Goal: Information Seeking & Learning: Learn about a topic

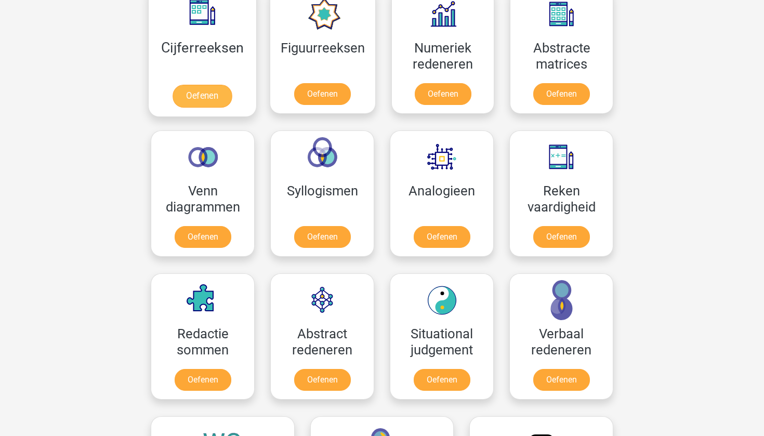
scroll to position [625, 0]
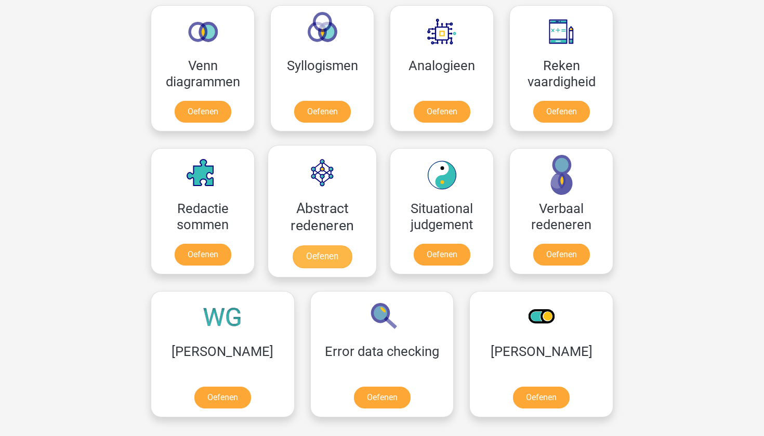
click at [337, 260] on link "Oefenen" at bounding box center [322, 256] width 59 height 23
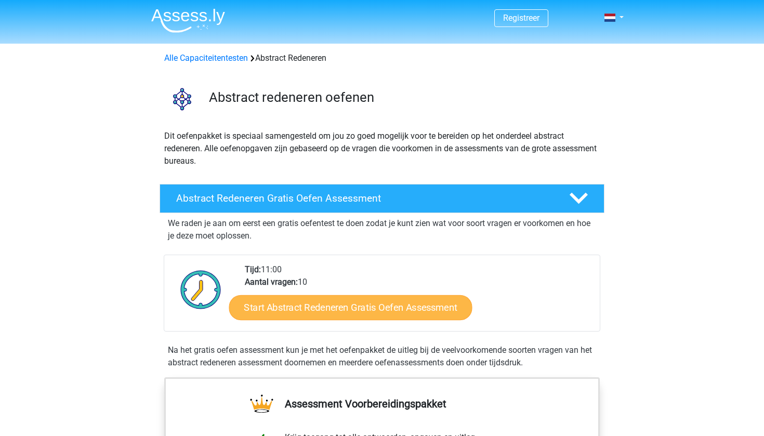
click at [390, 314] on link "Start Abstract Redeneren Gratis Oefen Assessment" at bounding box center [350, 307] width 243 height 25
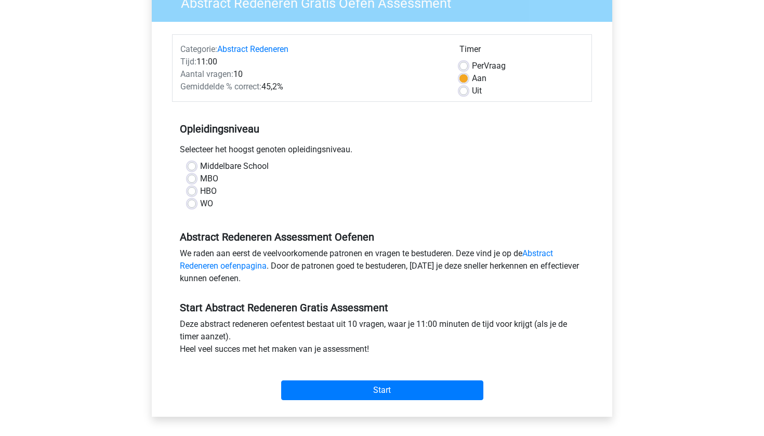
scroll to position [100, 0]
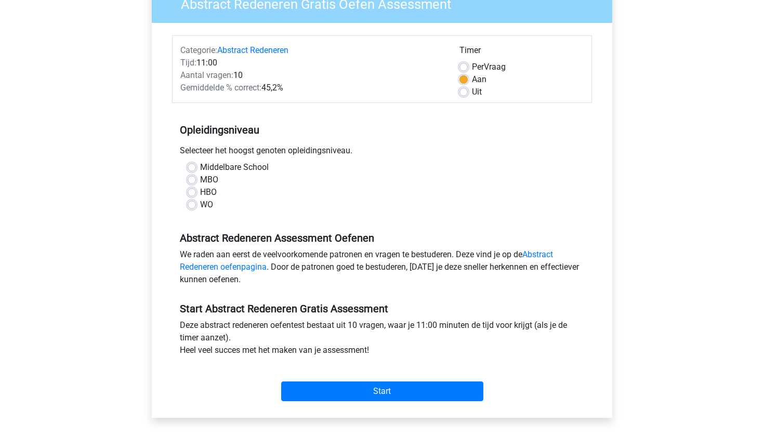
click at [196, 189] on div "HBO" at bounding box center [382, 192] width 389 height 12
click at [205, 192] on label "HBO" at bounding box center [208, 192] width 17 height 12
click at [196, 192] on input "HBO" at bounding box center [192, 191] width 8 height 10
radio input "true"
click at [548, 254] on link "Abstract Redeneren oefenpagina" at bounding box center [366, 260] width 373 height 22
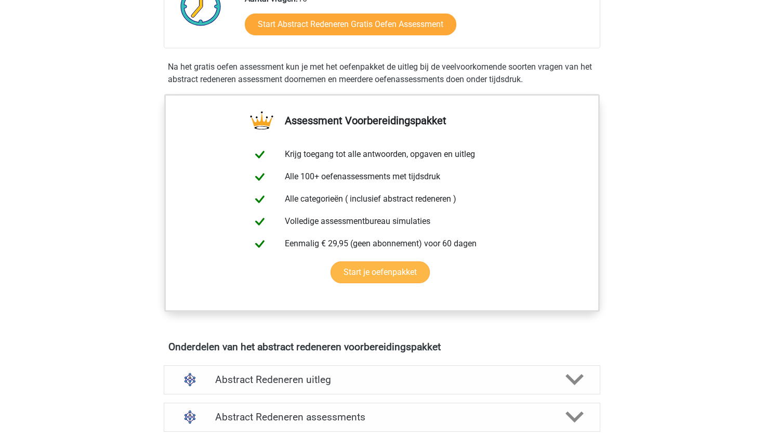
scroll to position [327, 0]
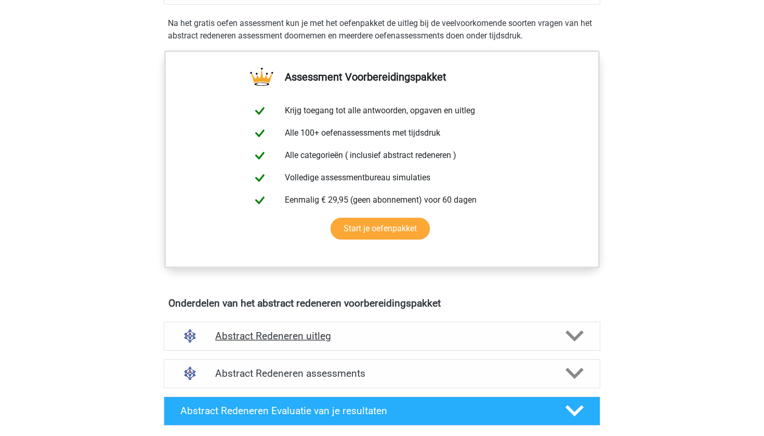
click at [546, 338] on h4 "Abstract Redeneren uitleg" at bounding box center [382, 336] width 334 height 12
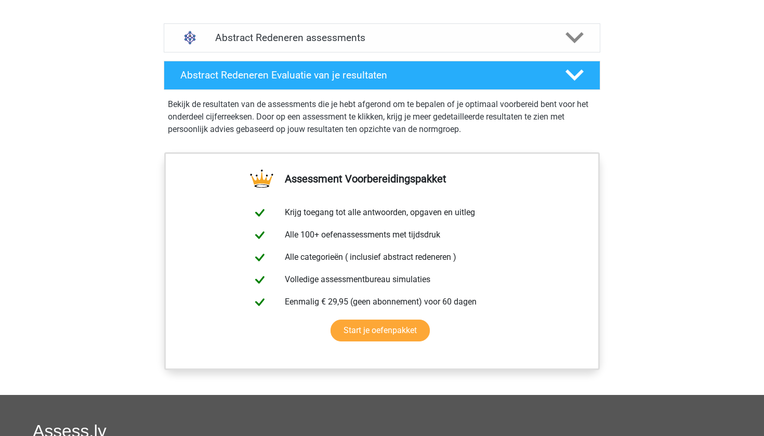
scroll to position [685, 0]
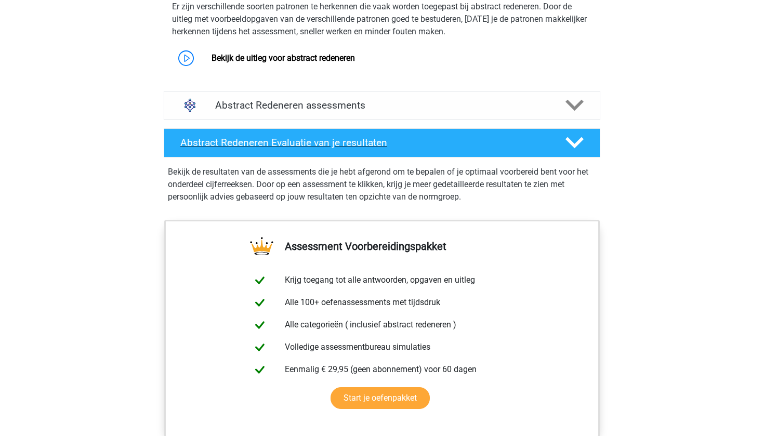
click at [526, 152] on div "Abstract Redeneren Evaluatie van je resultaten" at bounding box center [382, 142] width 436 height 29
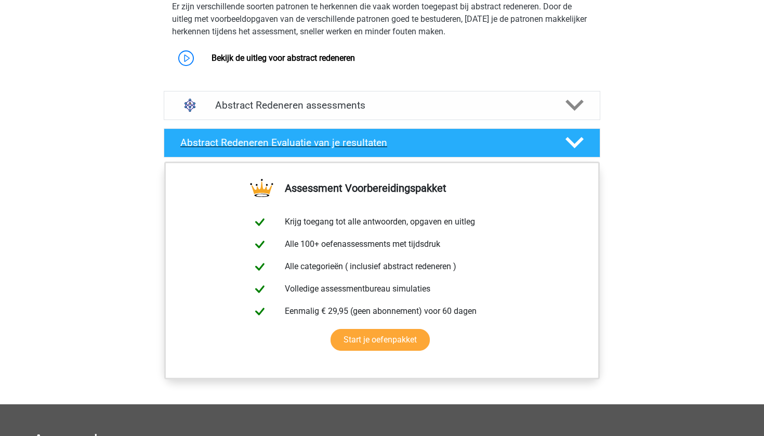
click at [513, 150] on div "Abstract Redeneren Evaluatie van je resultaten" at bounding box center [382, 142] width 436 height 29
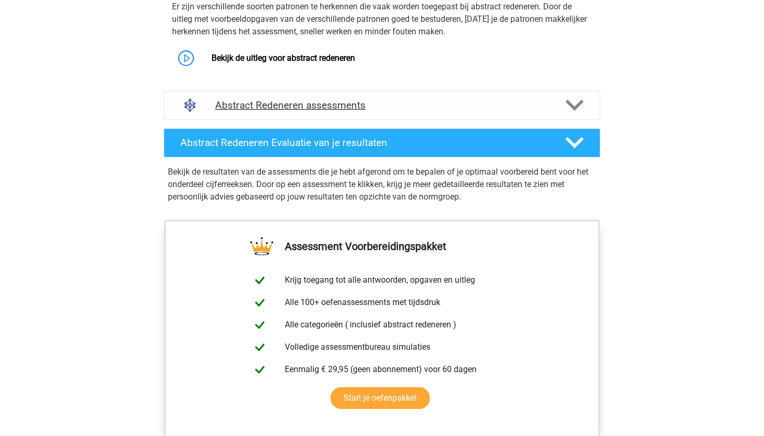
click at [514, 110] on h4 "Abstract Redeneren assessments" at bounding box center [382, 105] width 334 height 12
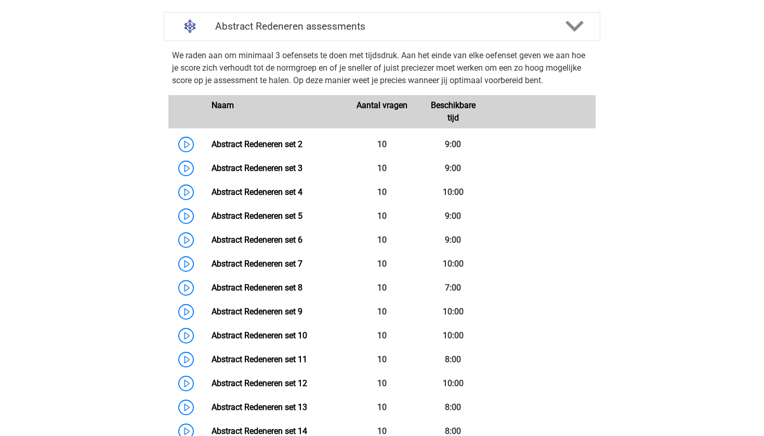
scroll to position [766, 0]
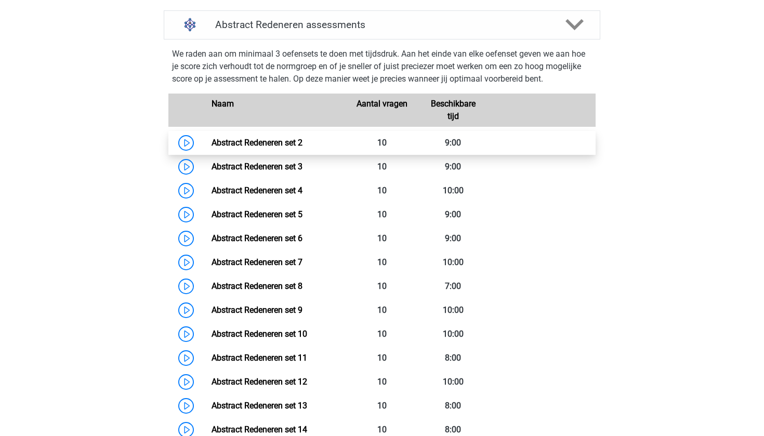
click at [211, 143] on link "Abstract Redeneren set 2" at bounding box center [256, 143] width 91 height 10
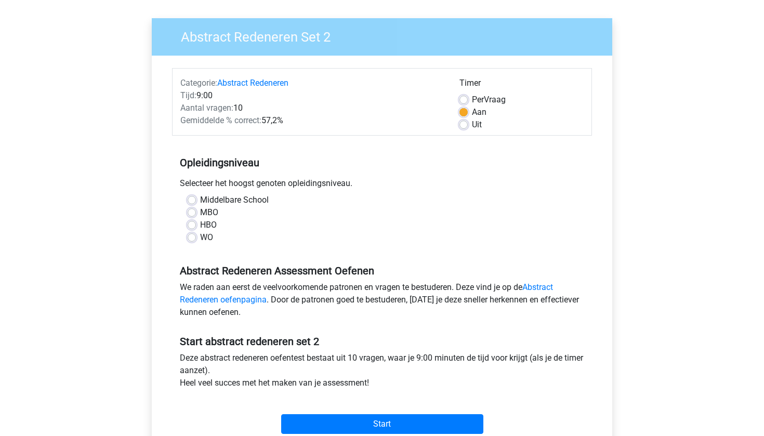
scroll to position [88, 0]
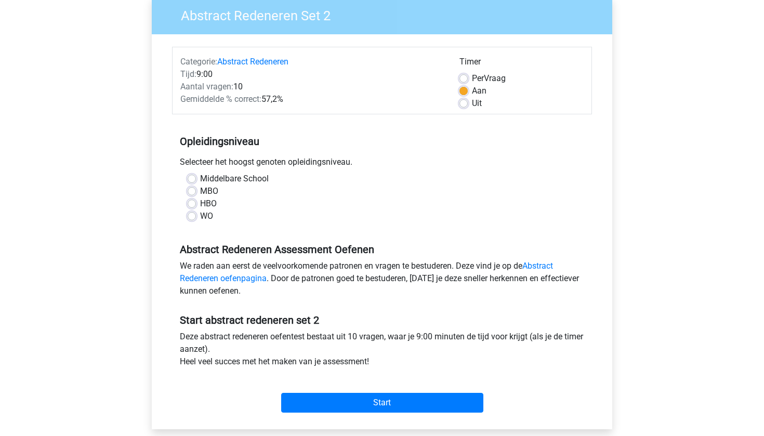
click at [470, 103] on div "Uit" at bounding box center [521, 103] width 124 height 12
click at [472, 105] on label "Uit" at bounding box center [477, 103] width 10 height 12
click at [462, 105] on input "Uit" at bounding box center [463, 102] width 8 height 10
radio input "true"
click at [199, 202] on div "HBO" at bounding box center [382, 203] width 389 height 12
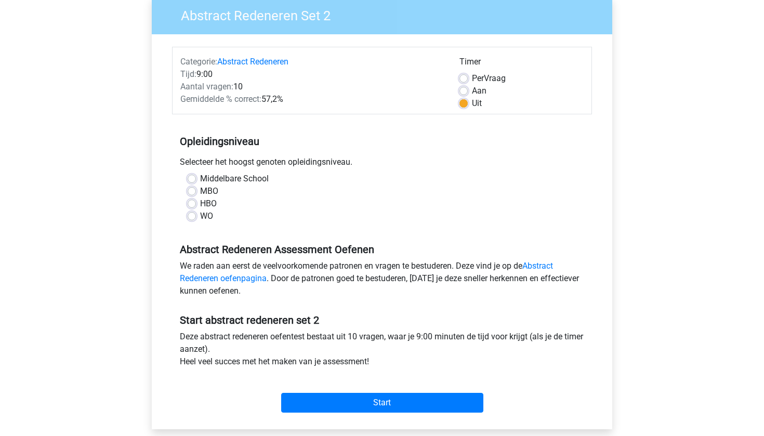
click at [200, 203] on label "HBO" at bounding box center [208, 203] width 17 height 12
click at [190, 203] on input "HBO" at bounding box center [192, 202] width 8 height 10
radio input "true"
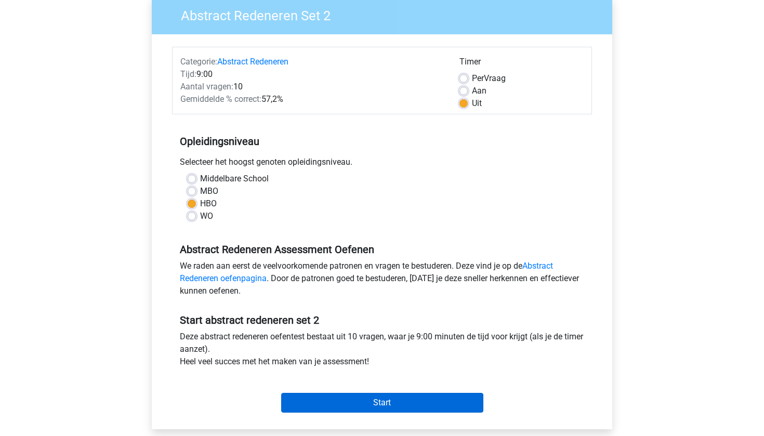
click at [404, 400] on input "Start" at bounding box center [382, 403] width 202 height 20
click at [223, 181] on label "Middelbare School" at bounding box center [234, 178] width 69 height 12
click at [196, 181] on input "Middelbare School" at bounding box center [192, 177] width 8 height 10
radio input "true"
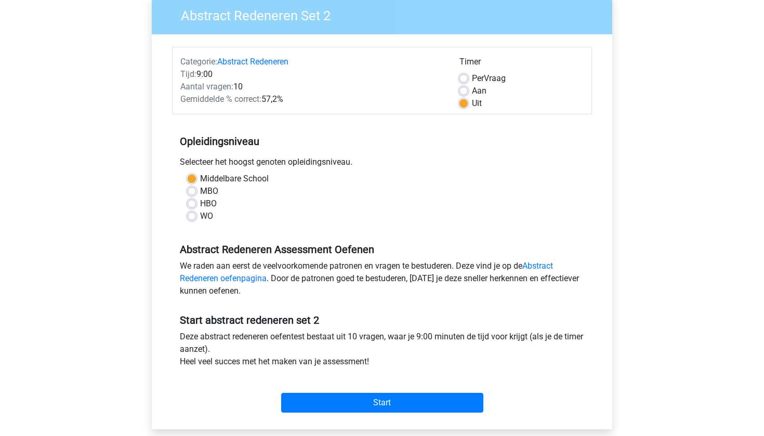
click at [399, 390] on div "Start" at bounding box center [382, 394] width 420 height 36
click at [396, 397] on input "Start" at bounding box center [382, 403] width 202 height 20
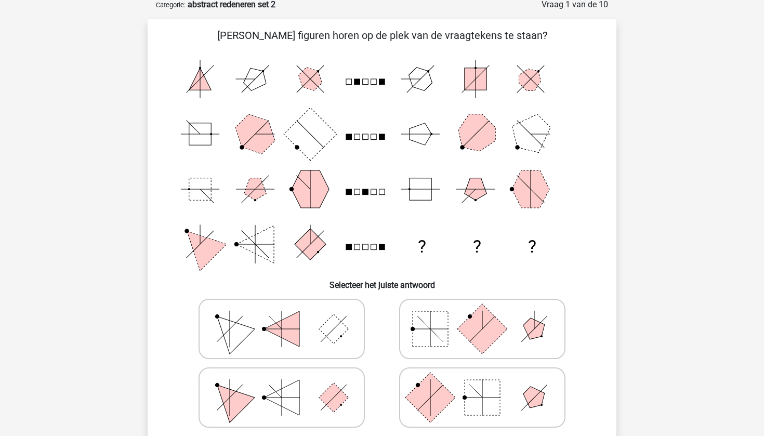
scroll to position [54, 0]
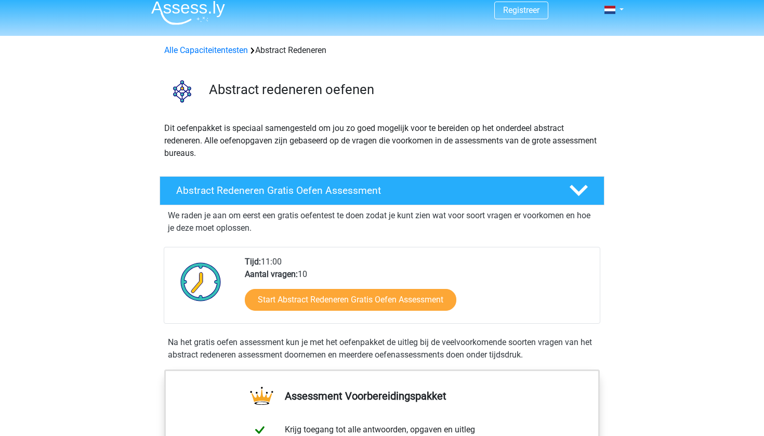
scroll to position [94, 0]
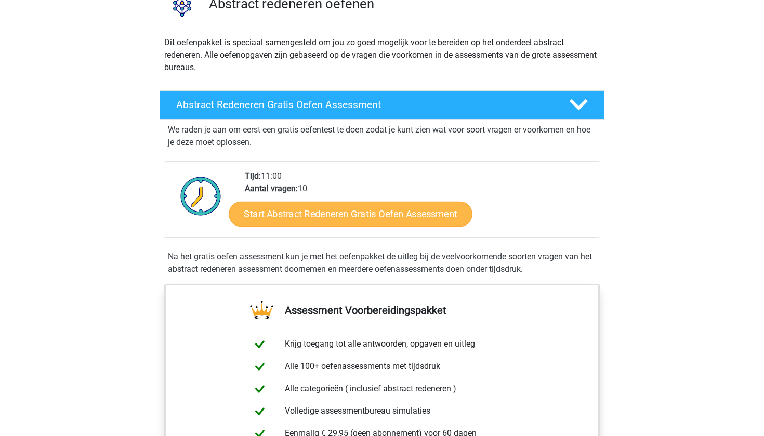
click at [367, 217] on link "Start Abstract Redeneren Gratis Oefen Assessment" at bounding box center [350, 213] width 243 height 25
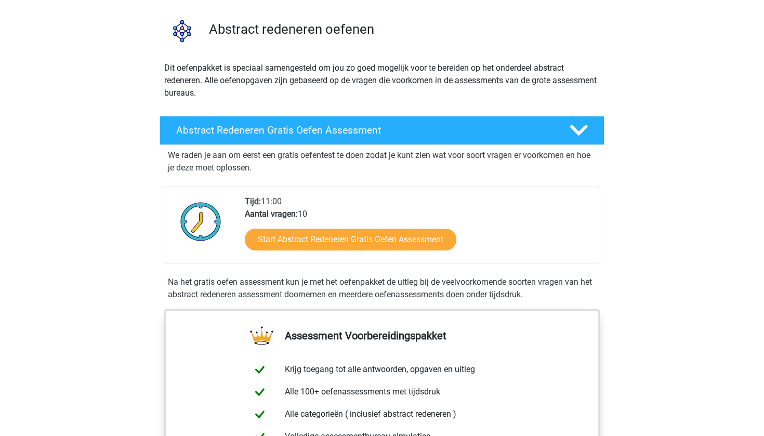
scroll to position [69, 0]
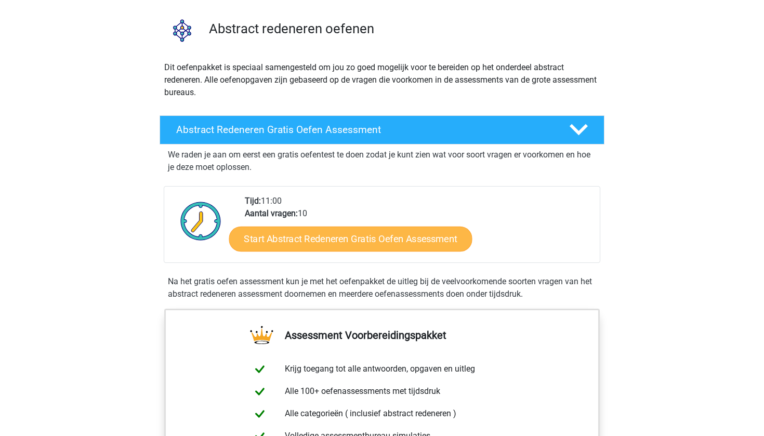
click at [394, 238] on link "Start Abstract Redeneren Gratis Oefen Assessment" at bounding box center [350, 238] width 243 height 25
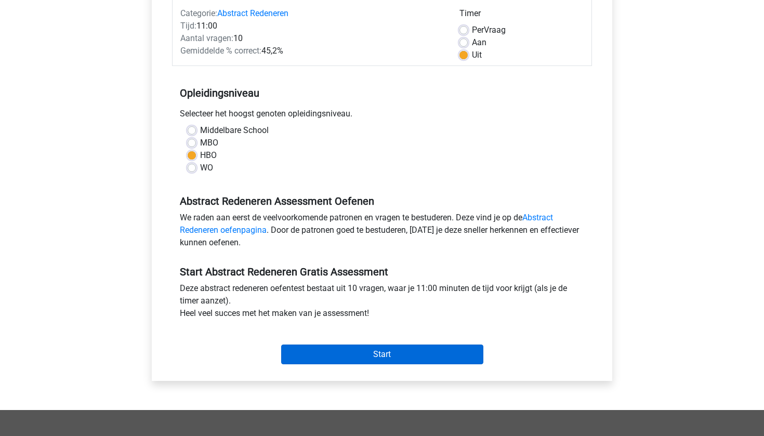
scroll to position [137, 0]
click at [231, 129] on label "Middelbare School" at bounding box center [234, 130] width 69 height 12
click at [196, 129] on input "Middelbare School" at bounding box center [192, 129] width 8 height 10
radio input "true"
click at [387, 349] on input "Start" at bounding box center [382, 354] width 202 height 20
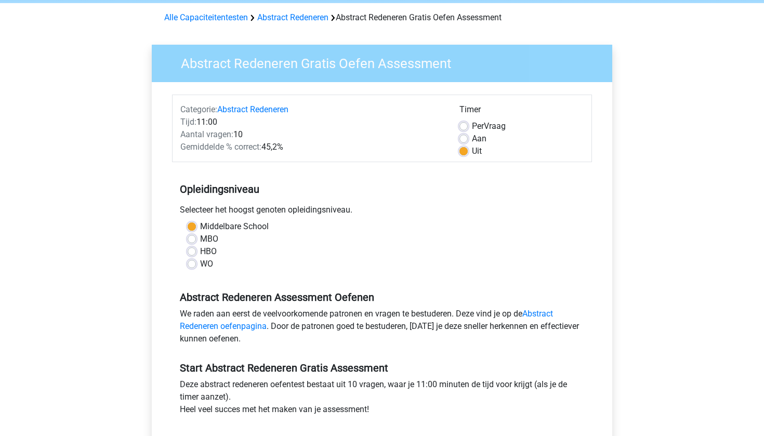
scroll to position [41, 0]
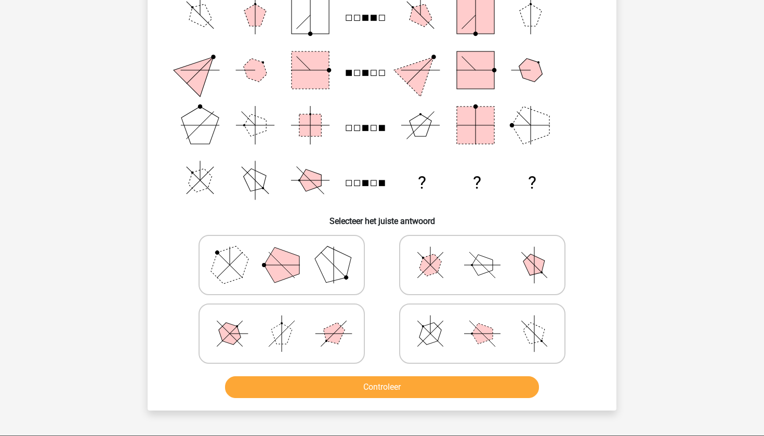
scroll to position [118, 0]
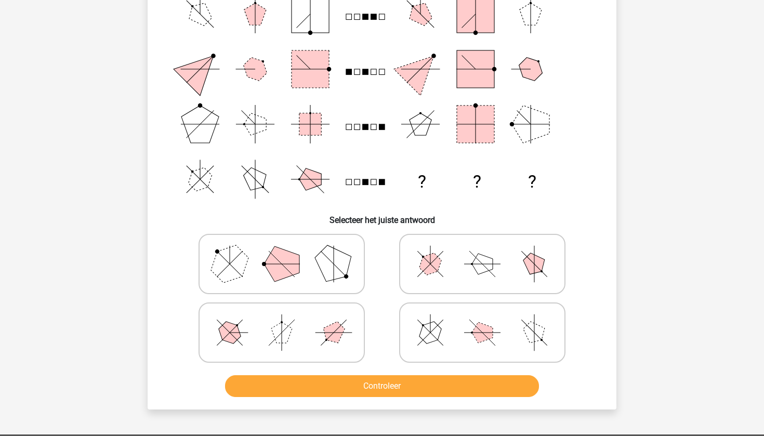
click at [481, 347] on icon at bounding box center [482, 333] width 156 height 52
click at [482, 320] on input "radio" at bounding box center [485, 316] width 7 height 7
radio input "true"
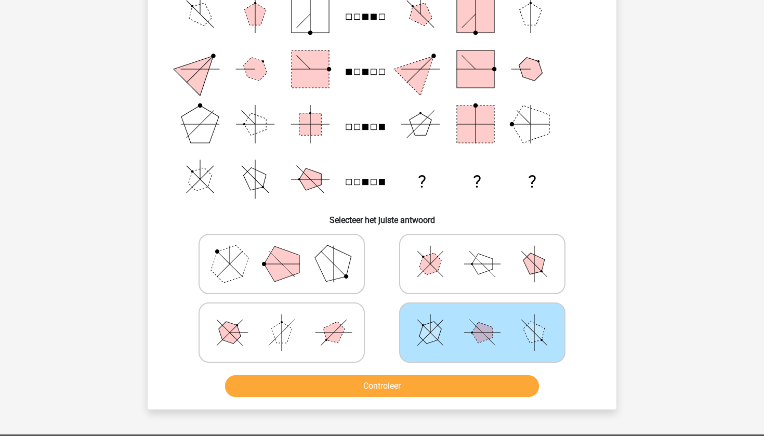
click at [459, 388] on button "Controleer" at bounding box center [382, 386] width 314 height 22
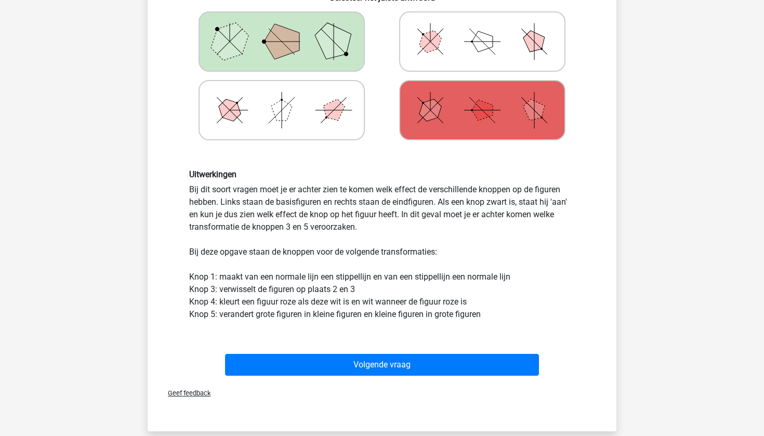
scroll to position [346, 0]
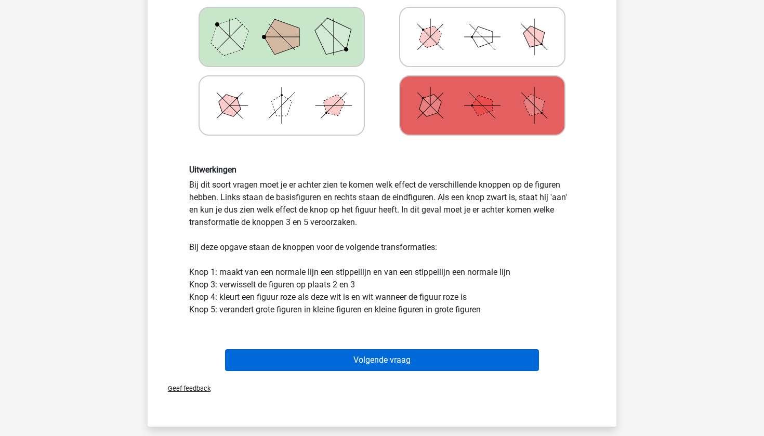
click at [460, 362] on button "Volgende vraag" at bounding box center [382, 360] width 314 height 22
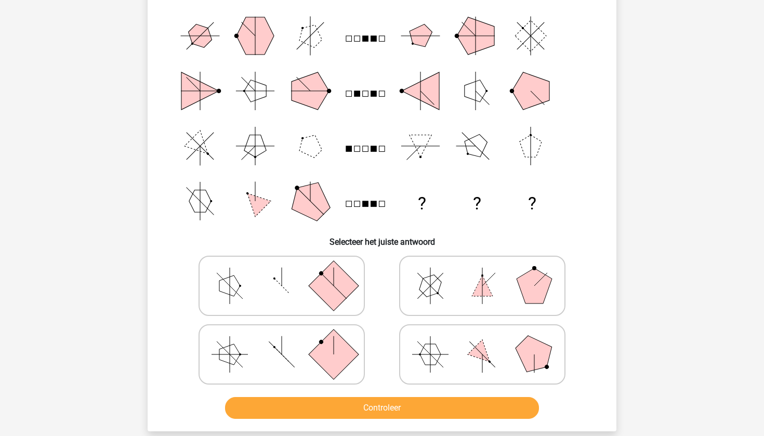
scroll to position [87, 0]
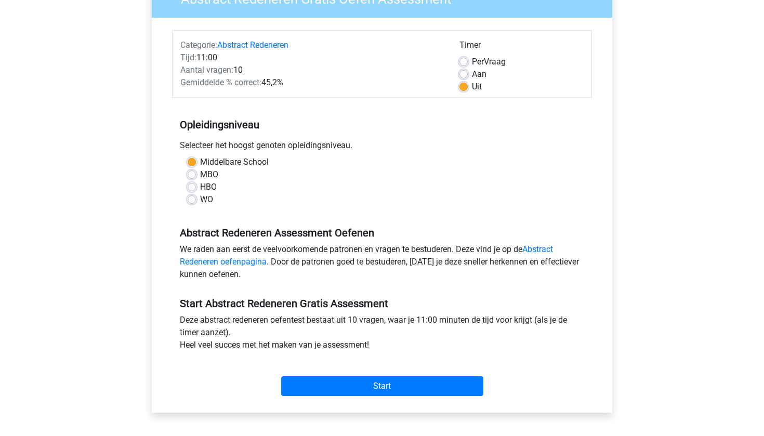
scroll to position [108, 0]
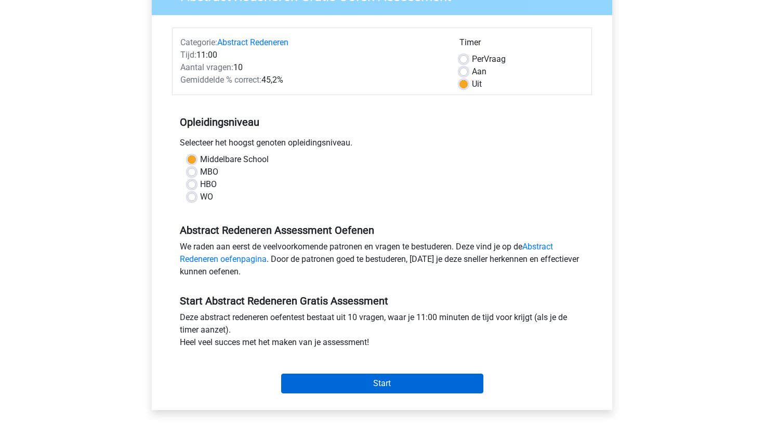
click at [396, 379] on input "Start" at bounding box center [382, 384] width 202 height 20
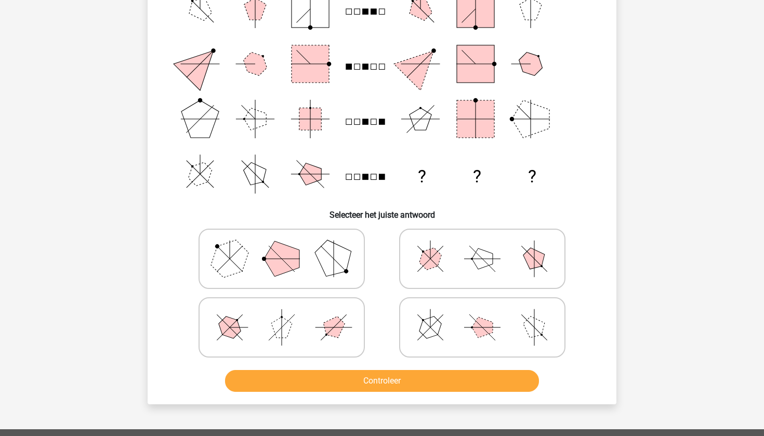
scroll to position [134, 0]
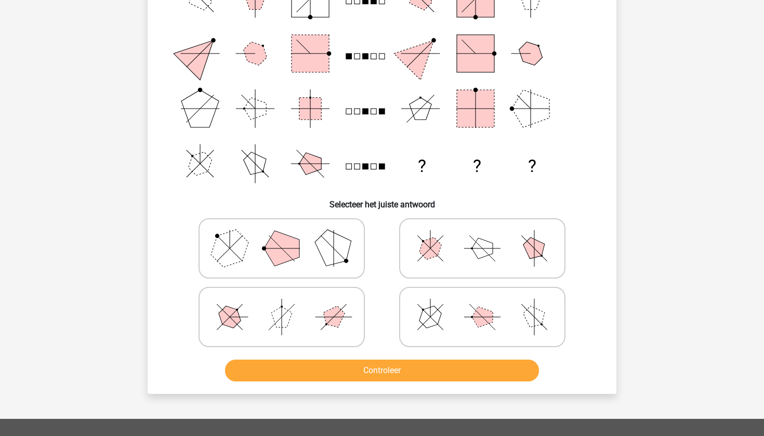
click at [337, 251] on line at bounding box center [333, 247] width 25 height 25
click at [288, 235] on input "radio" at bounding box center [285, 232] width 7 height 7
radio input "true"
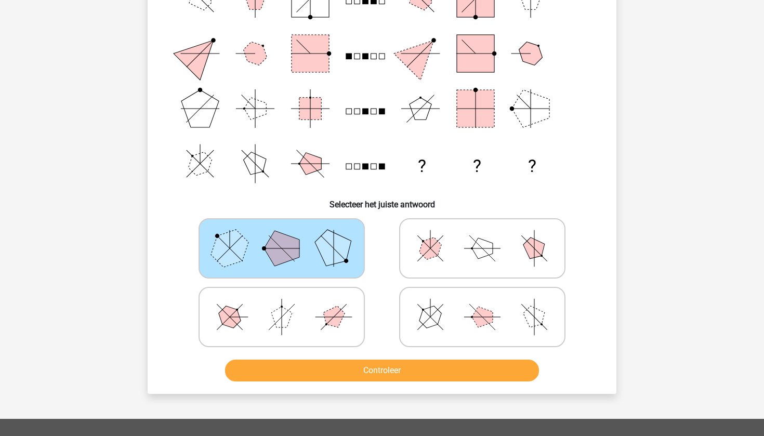
click at [399, 366] on button "Controleer" at bounding box center [382, 371] width 314 height 22
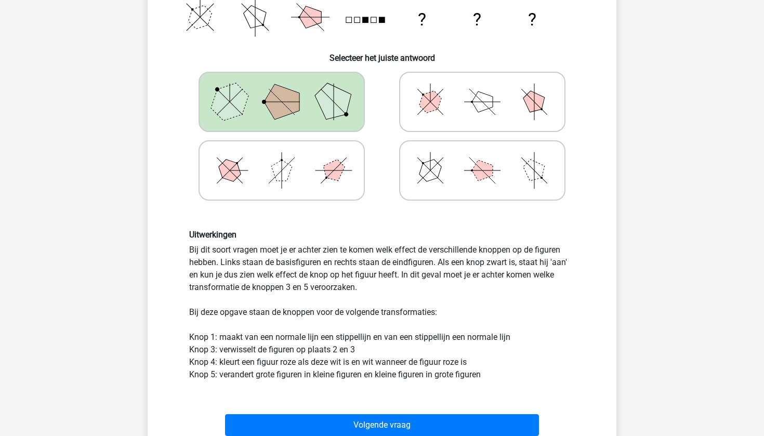
scroll to position [375, 0]
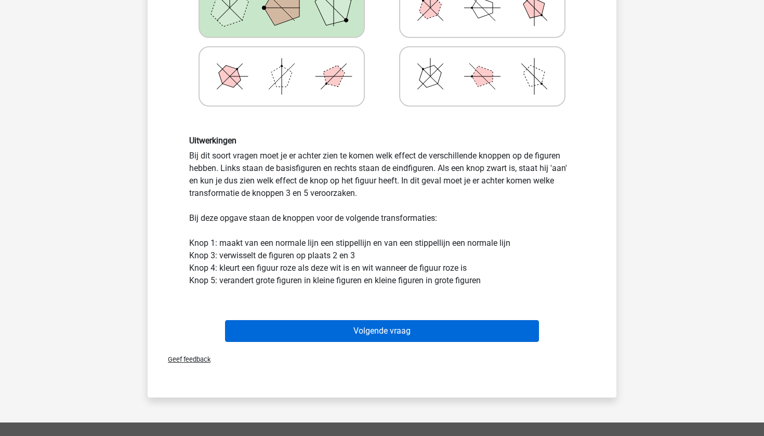
click at [372, 333] on button "Volgende vraag" at bounding box center [382, 331] width 314 height 22
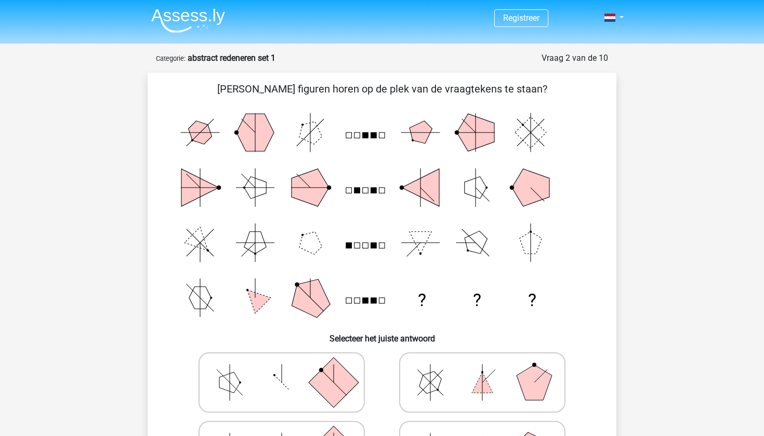
scroll to position [0, 0]
